Goal: Information Seeking & Learning: Learn about a topic

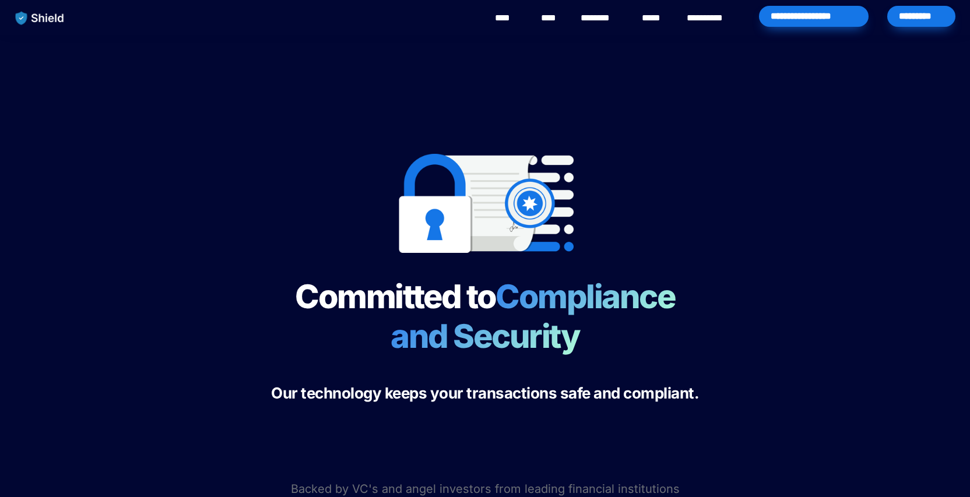
click at [611, 16] on link "********" at bounding box center [601, 18] width 41 height 14
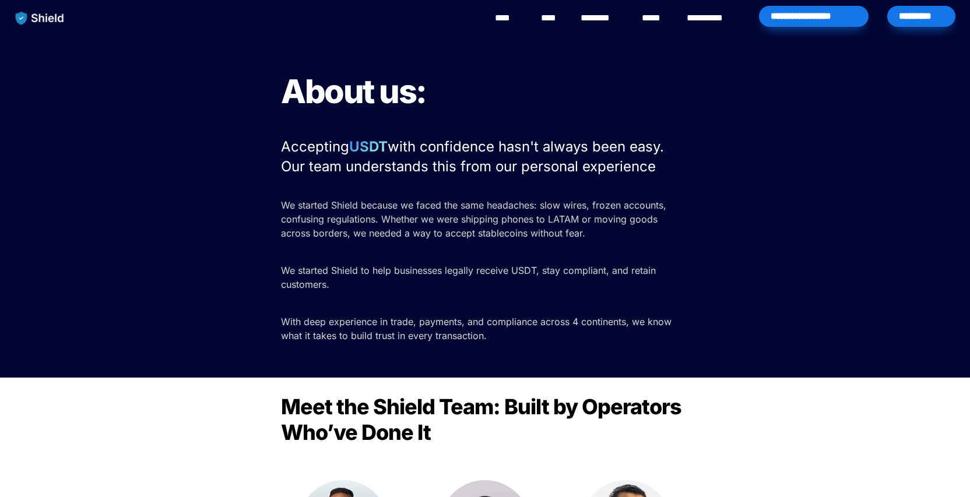
click at [655, 23] on link "****" at bounding box center [655, 18] width 26 height 14
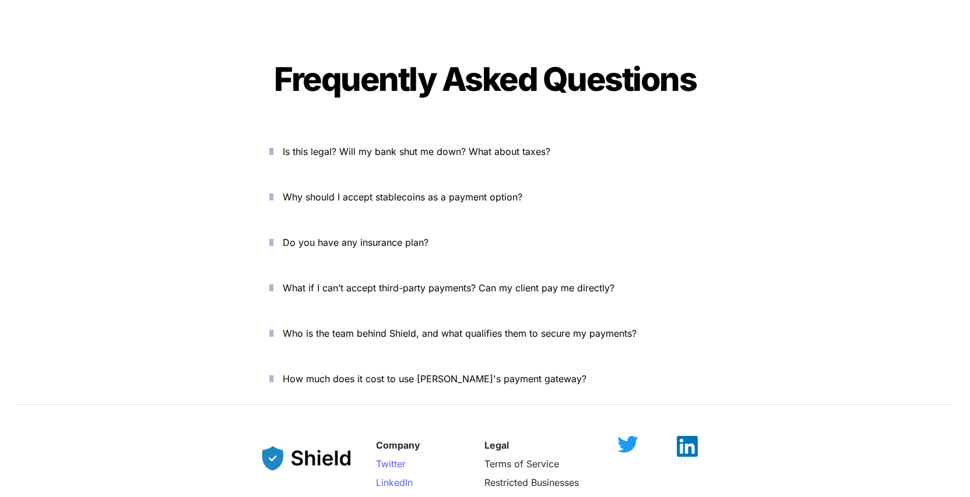
scroll to position [4006, 0]
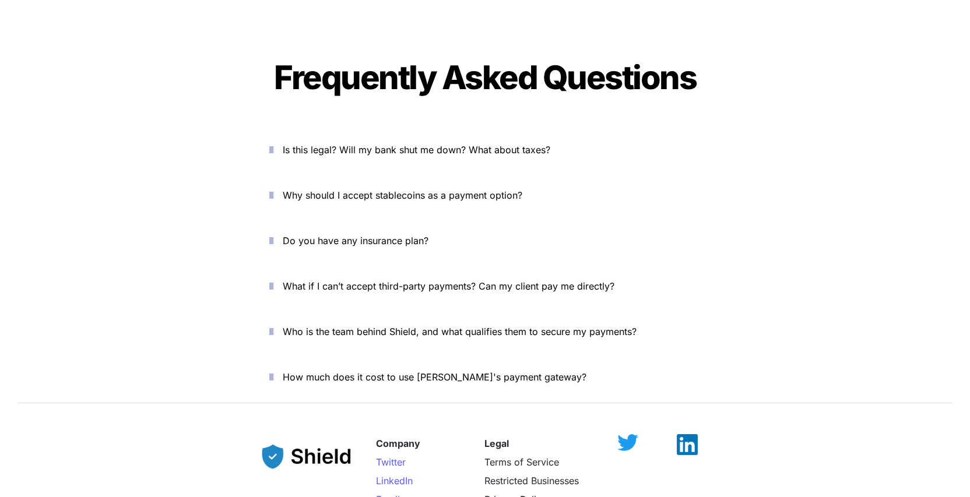
click at [273, 143] on icon "button" at bounding box center [271, 150] width 4 height 14
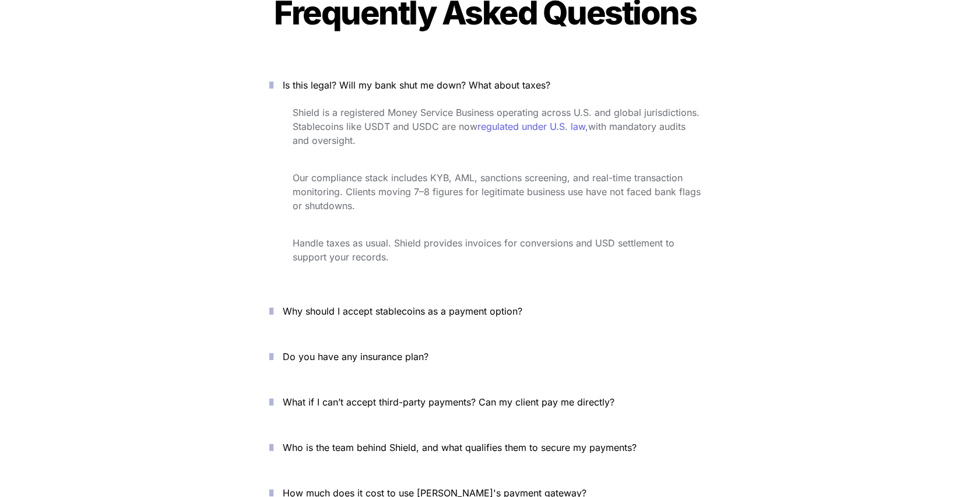
scroll to position [4079, 0]
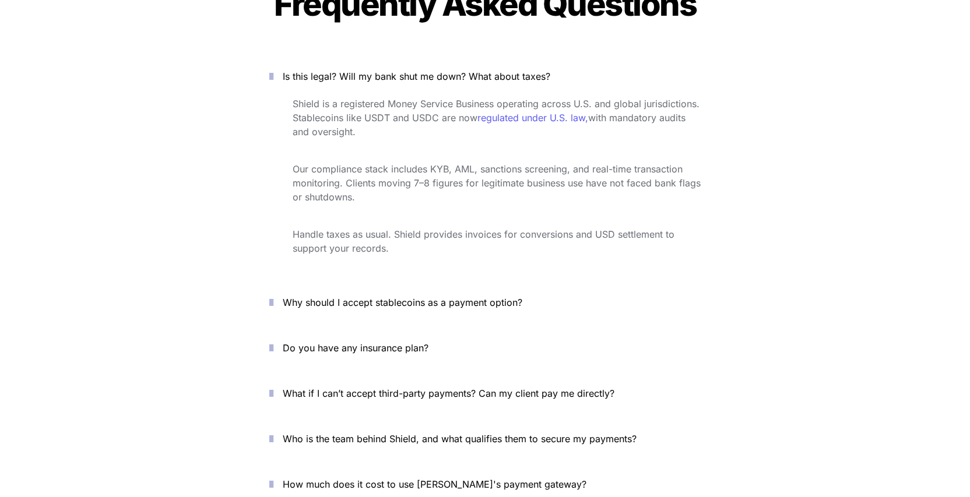
click at [488, 293] on p "Why should I accept stablecoins as a payment option?" at bounding box center [492, 302] width 418 height 19
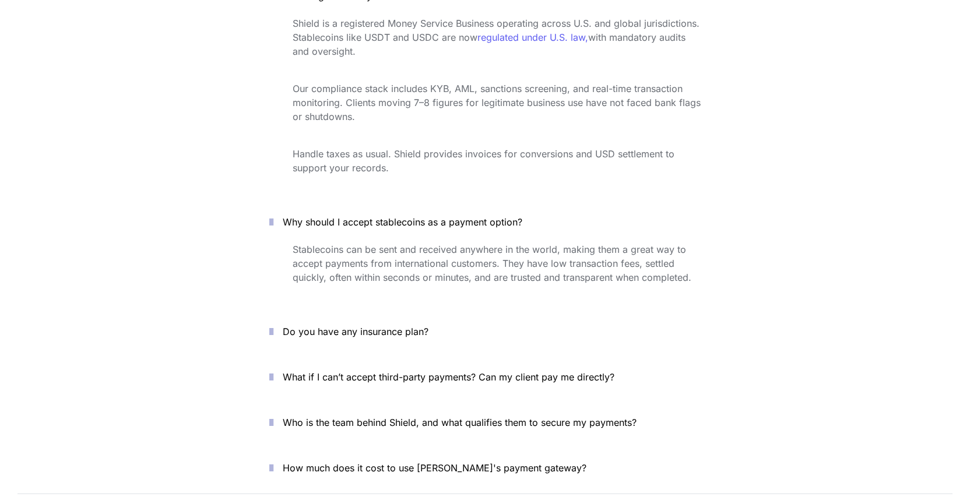
scroll to position [4164, 0]
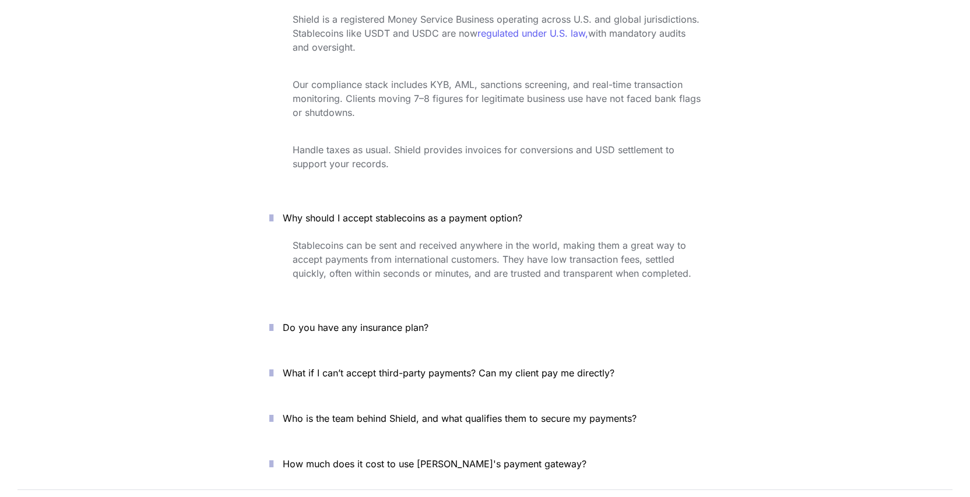
click at [421, 322] on span "Do you have any insurance plan?" at bounding box center [356, 328] width 146 height 12
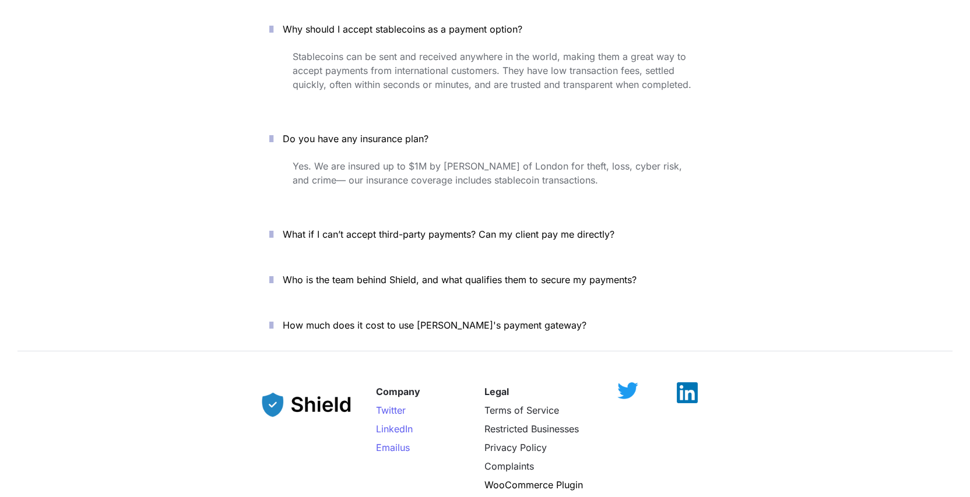
scroll to position [4356, 0]
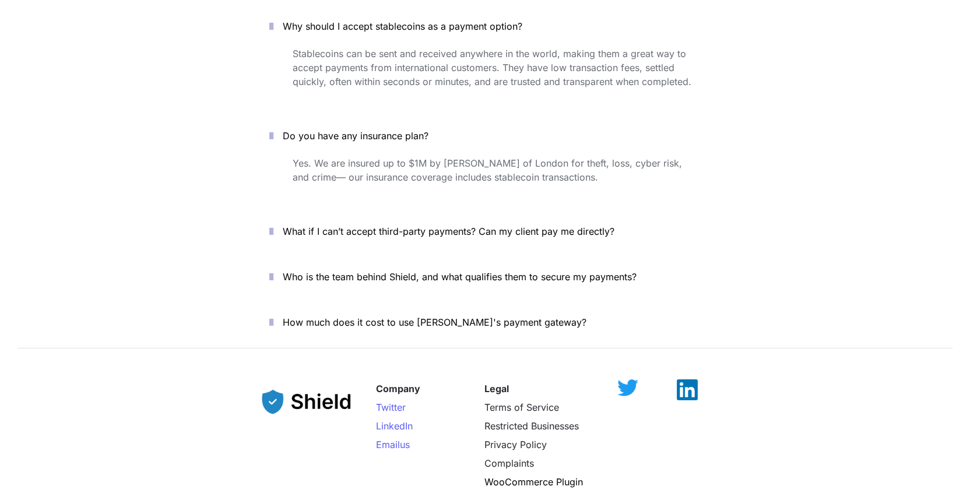
click at [500, 226] on span "What if I can’t accept third-party payments? Can my client pay me directly?" at bounding box center [449, 232] width 332 height 12
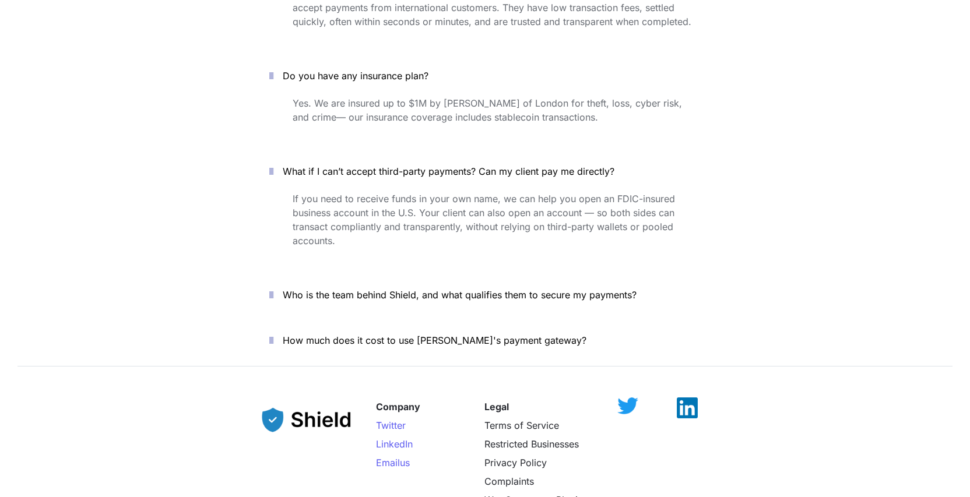
scroll to position [4416, 0]
click at [273, 287] on icon "button" at bounding box center [271, 294] width 4 height 14
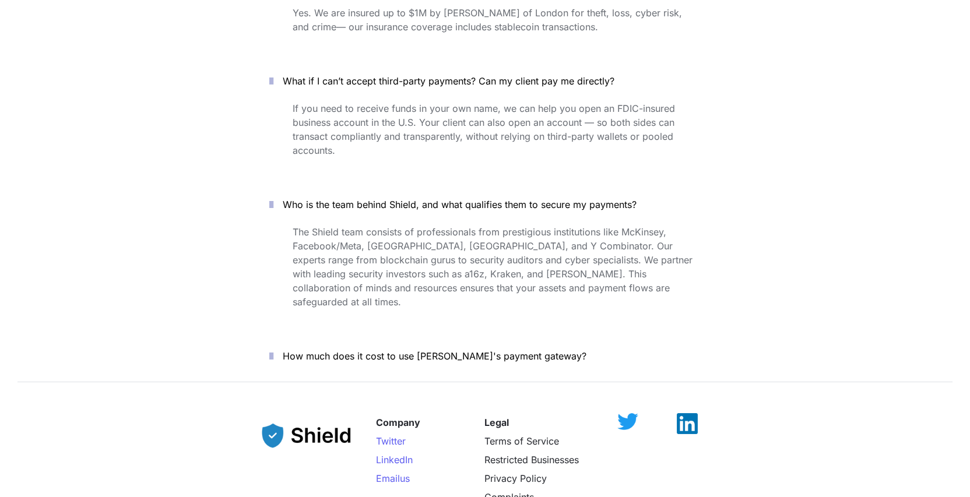
scroll to position [4519, 0]
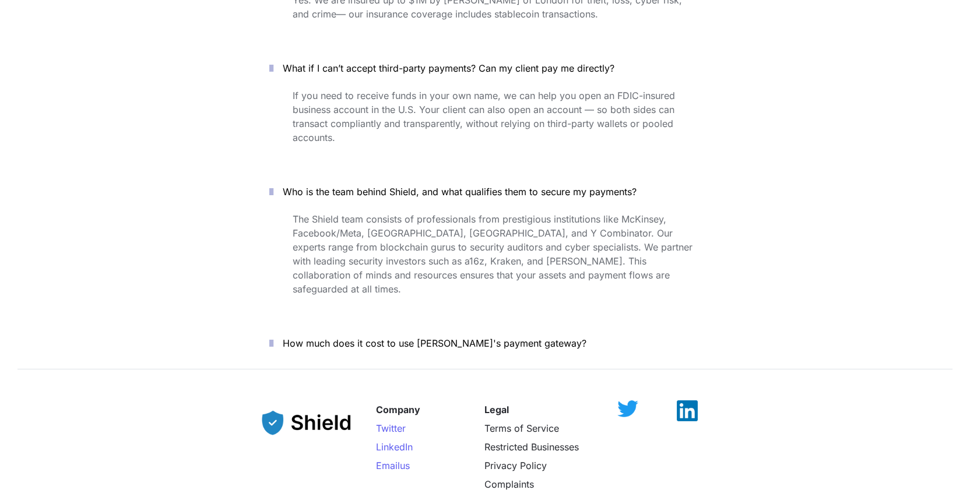
click at [273, 336] on icon "button" at bounding box center [271, 343] width 4 height 14
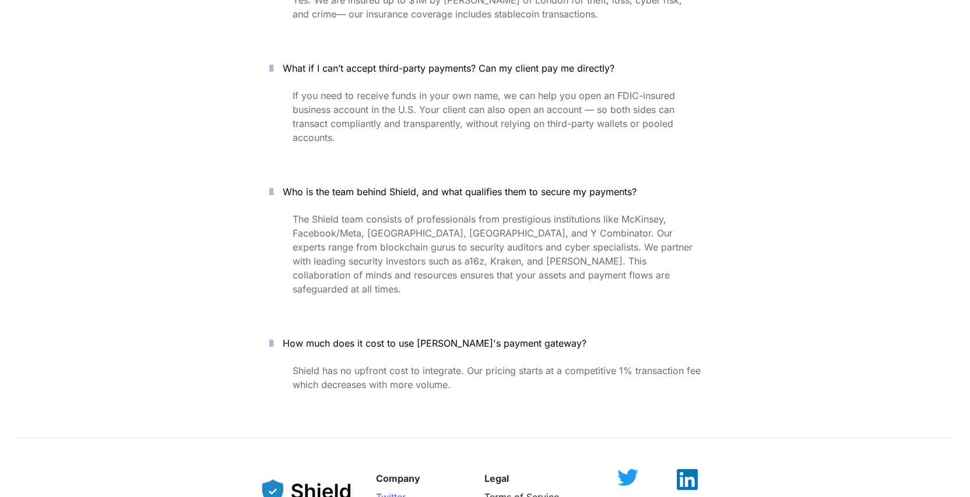
click at [645, 325] on button "How much does it cost to use [PERSON_NAME]'s payment gateway?" at bounding box center [485, 343] width 466 height 36
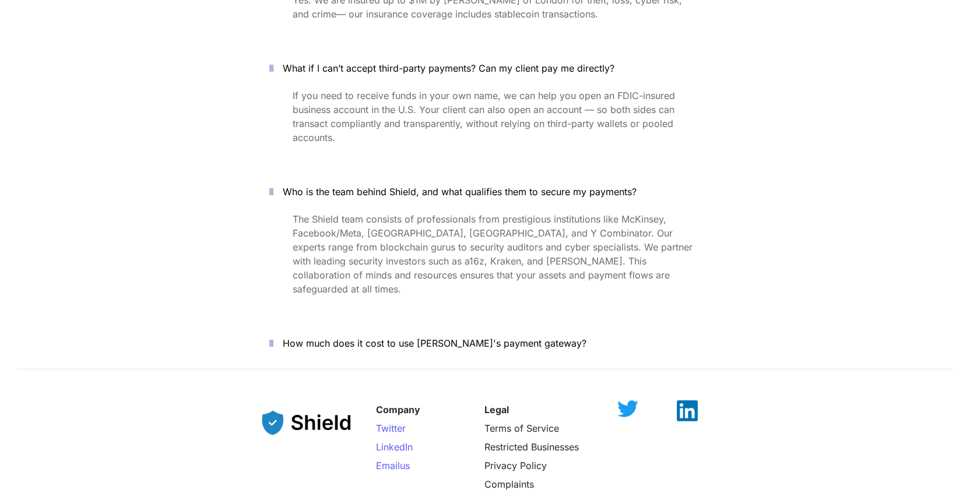
click at [571, 210] on p "The Shield team consists of professionals from prestigious institutions like Mc…" at bounding box center [497, 254] width 408 height 89
click at [502, 338] on span "How much does it cost to use [PERSON_NAME]'s payment gateway?" at bounding box center [435, 344] width 304 height 12
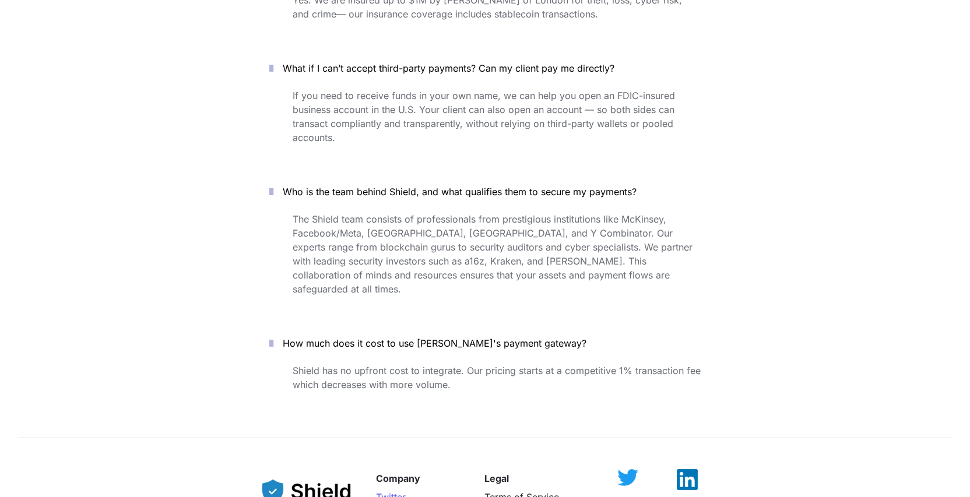
click at [536, 213] on p "The Shield team consists of professionals from prestigious institutions like Mc…" at bounding box center [497, 254] width 408 height 89
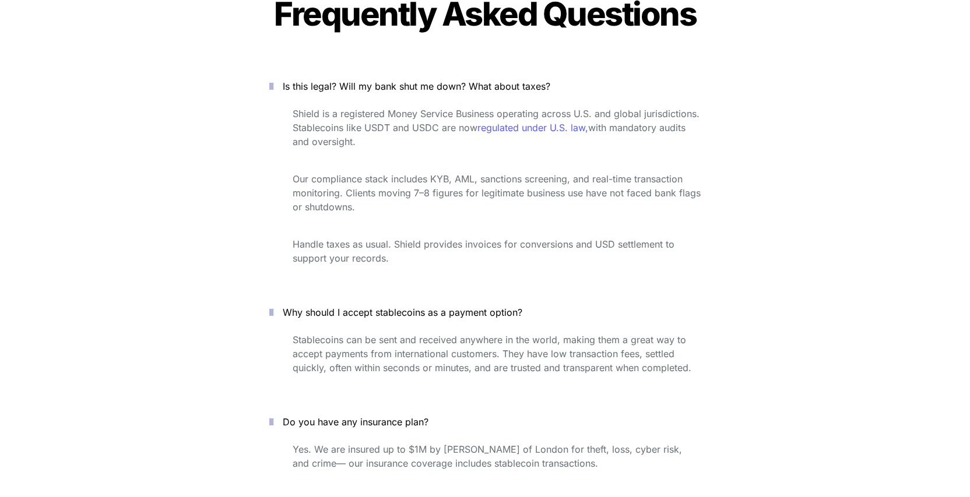
scroll to position [4022, 0]
